Goal: Navigation & Orientation: Find specific page/section

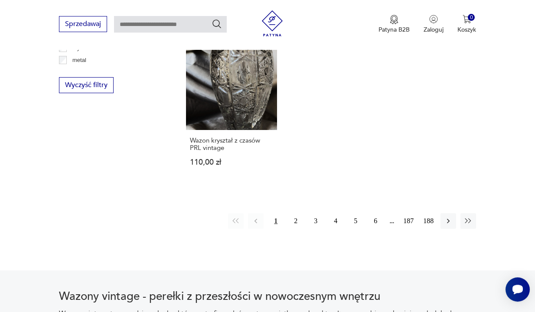
scroll to position [1204, 0]
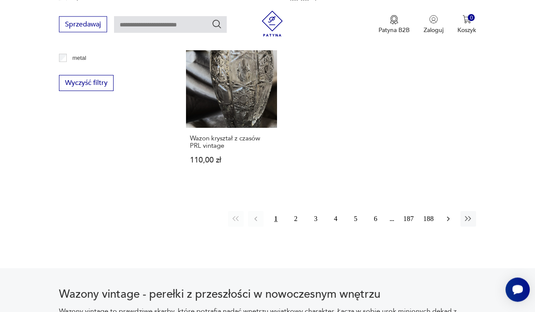
drag, startPoint x: 451, startPoint y: 194, endPoint x: 455, endPoint y: 192, distance: 5.1
click at [451, 215] on icon "button" at bounding box center [448, 219] width 9 height 9
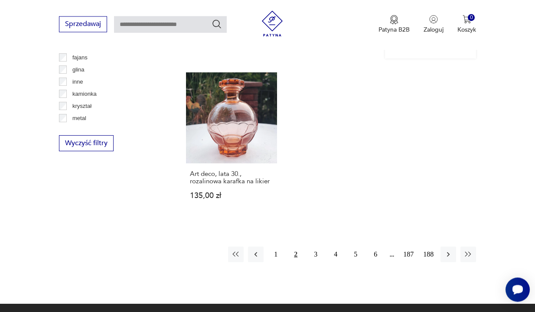
scroll to position [1160, 0]
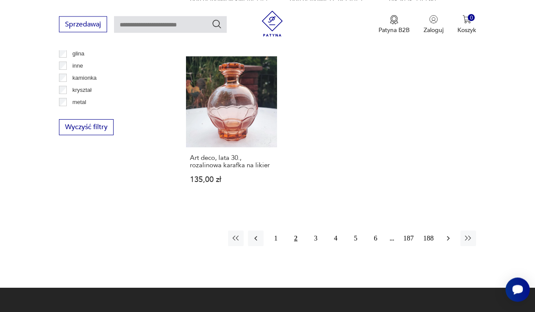
drag, startPoint x: 446, startPoint y: 232, endPoint x: 448, endPoint y: 227, distance: 4.8
click at [446, 234] on icon "button" at bounding box center [448, 238] width 9 height 9
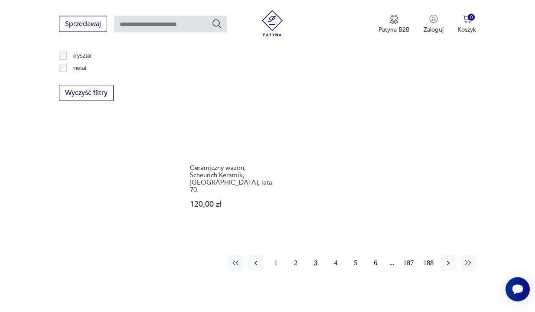
scroll to position [1204, 0]
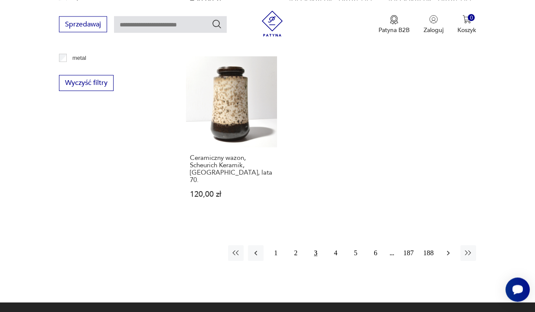
click at [449, 249] on icon "button" at bounding box center [448, 253] width 9 height 9
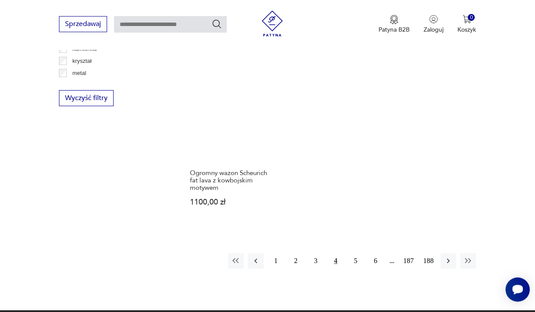
scroll to position [1204, 0]
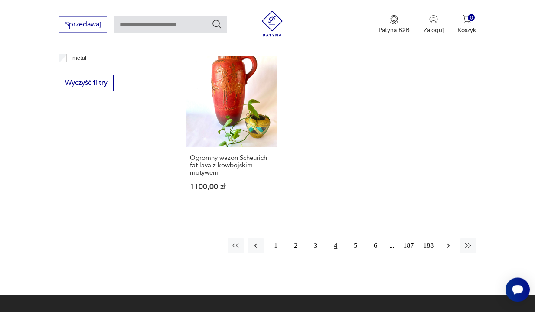
click at [451, 242] on icon "button" at bounding box center [448, 246] width 9 height 9
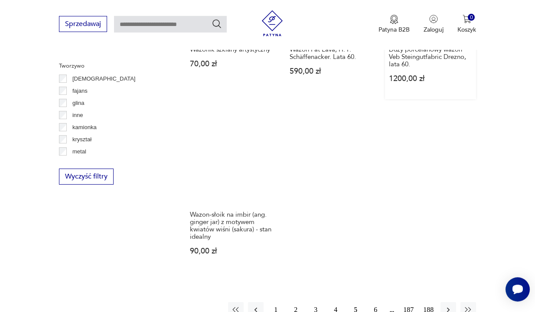
scroll to position [1116, 0]
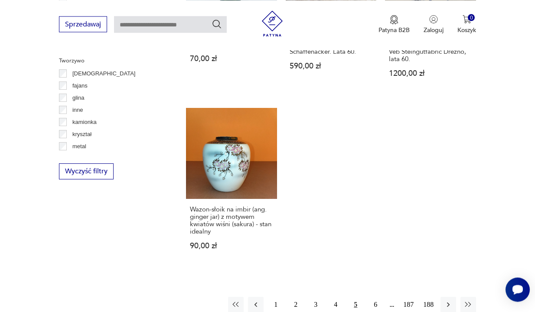
drag, startPoint x: 451, startPoint y: 287, endPoint x: 457, endPoint y: 282, distance: 8.0
click at [454, 297] on button "button" at bounding box center [449, 305] width 16 height 16
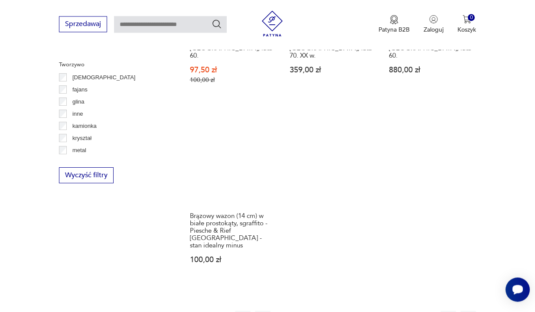
scroll to position [1116, 0]
